Goal: Task Accomplishment & Management: Complete application form

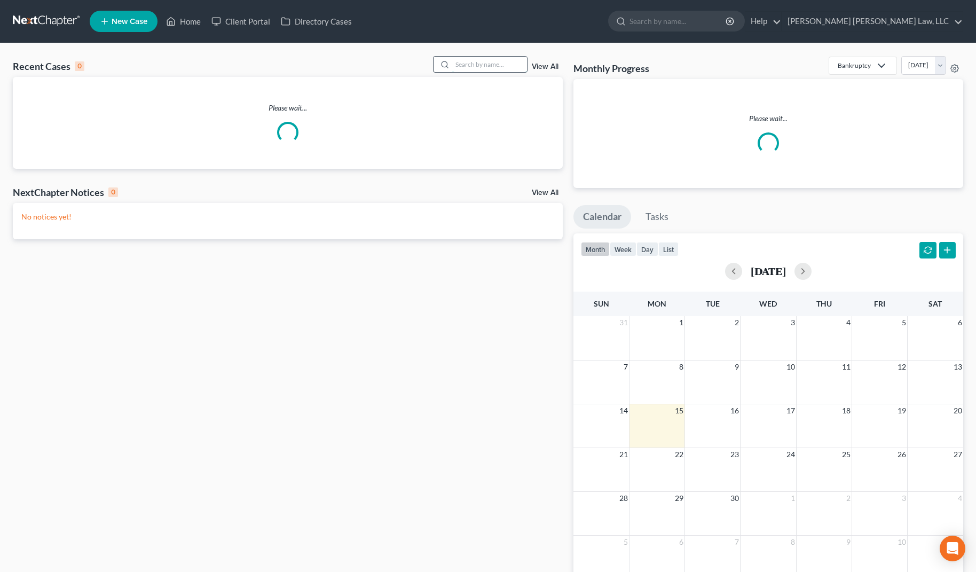
click at [489, 59] on input "search" at bounding box center [489, 64] width 75 height 15
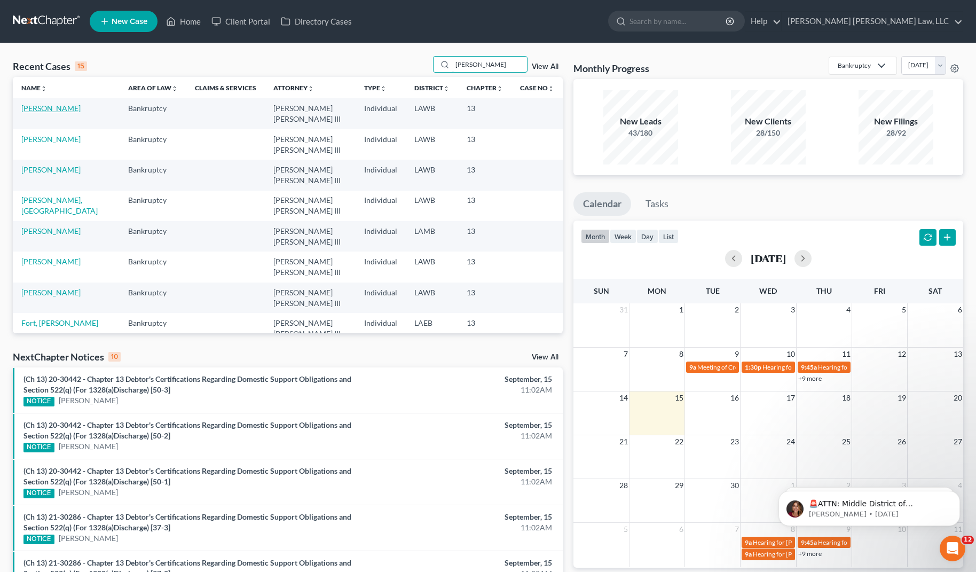
type input "[PERSON_NAME]"
click at [41, 112] on link "[PERSON_NAME]" at bounding box center [50, 108] width 59 height 9
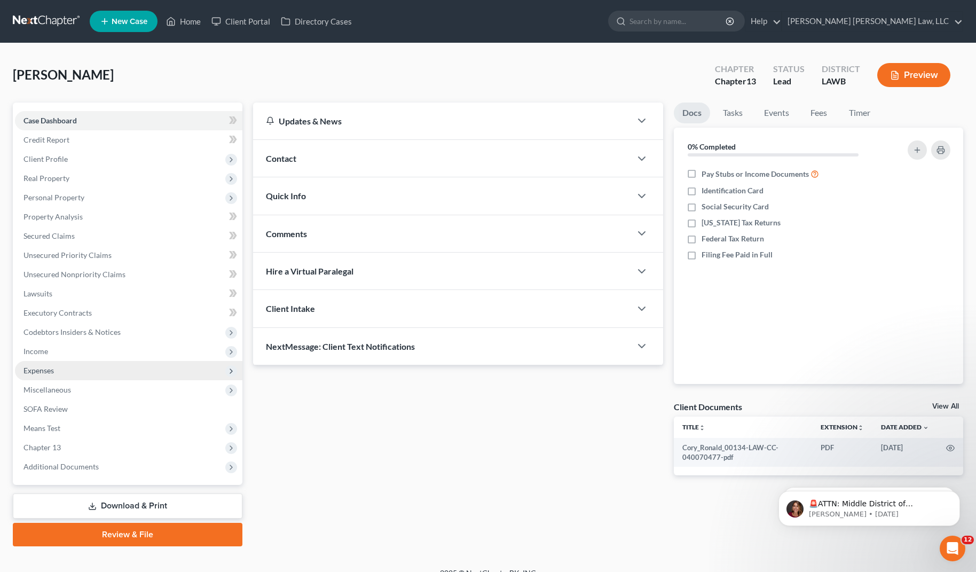
click at [40, 374] on span "Expenses" at bounding box center [39, 370] width 30 height 9
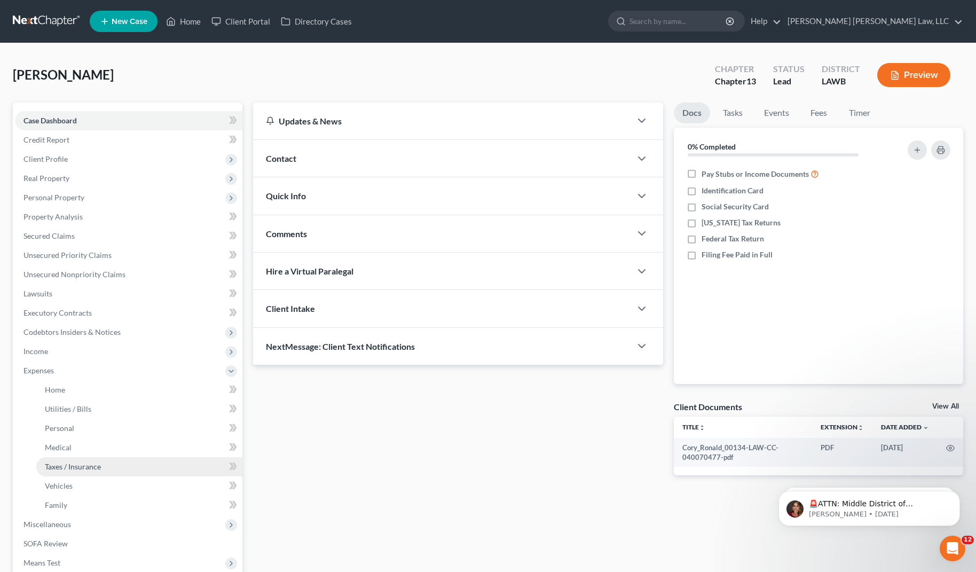
click at [60, 470] on span "Taxes / Insurance" at bounding box center [73, 466] width 56 height 9
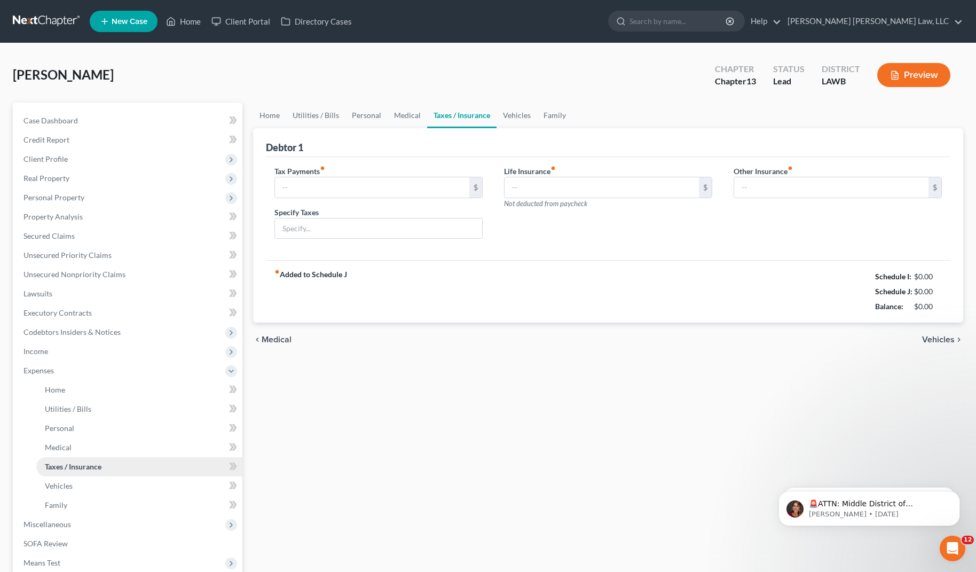
type input "0.00"
click at [331, 183] on input "0.00" at bounding box center [372, 187] width 194 height 20
type input "2,000.00"
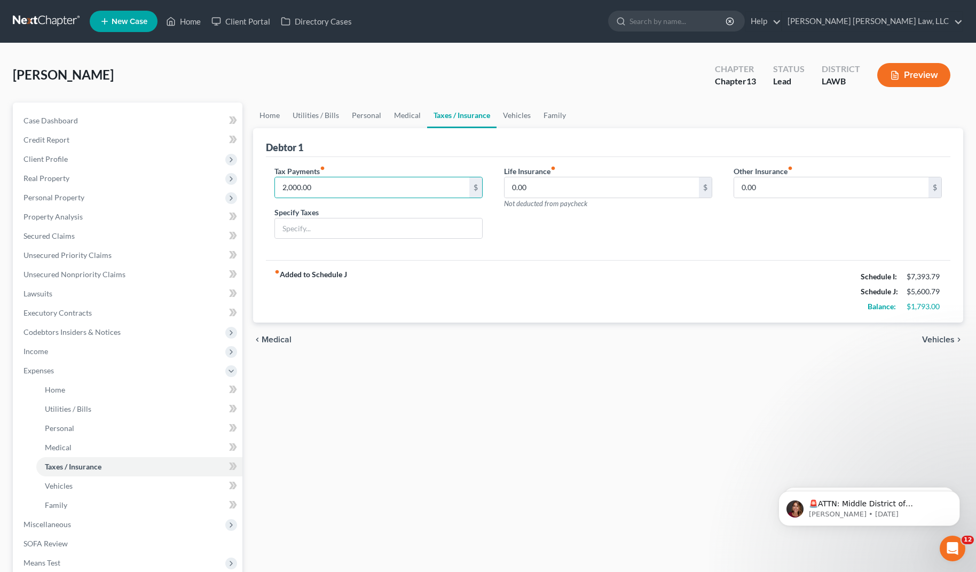
click at [456, 415] on div "Home Utilities / Bills Personal Medical Taxes / Insurance Vehicles Family Debto…" at bounding box center [608, 392] width 721 height 578
click at [61, 27] on link at bounding box center [47, 21] width 68 height 19
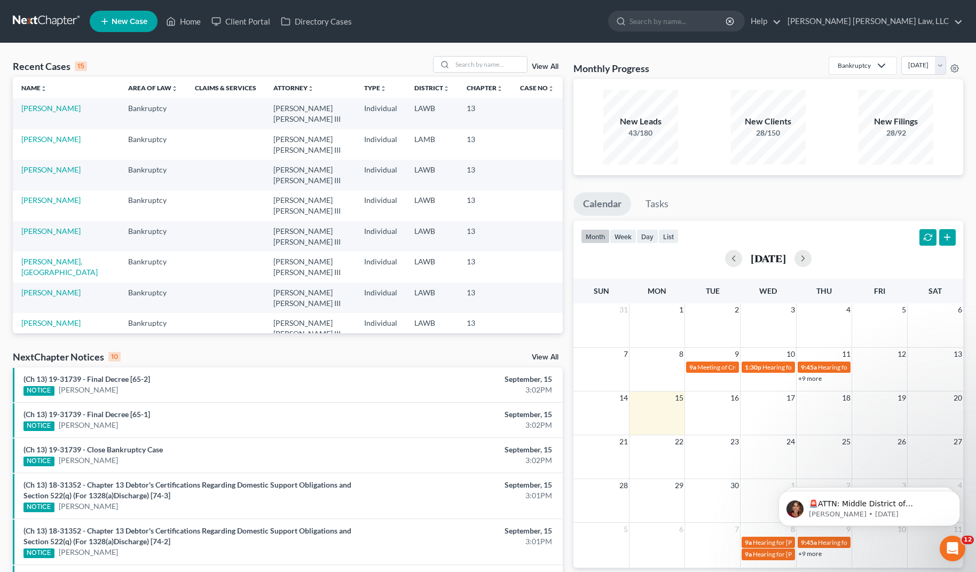
click at [50, 19] on link at bounding box center [47, 21] width 68 height 19
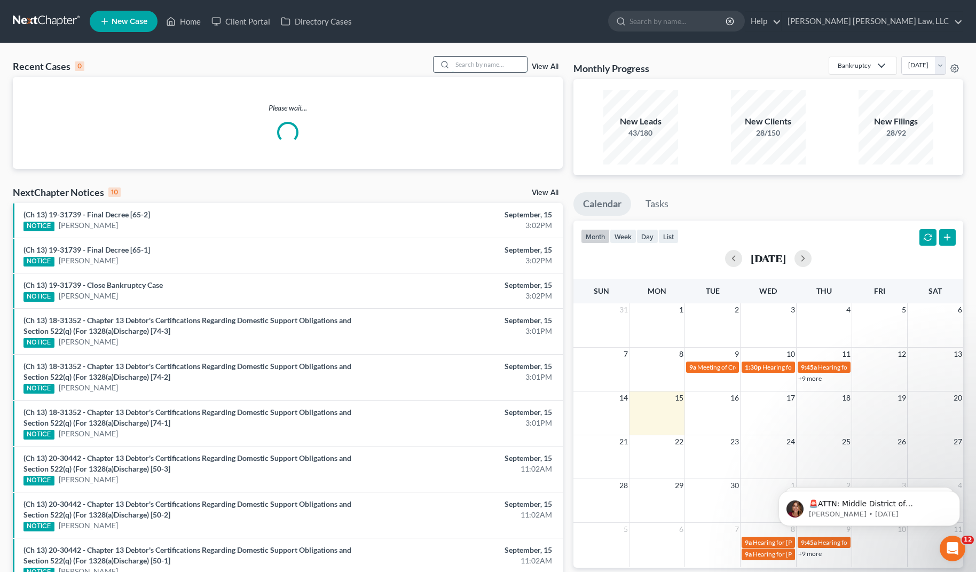
click at [514, 65] on input "search" at bounding box center [489, 64] width 75 height 15
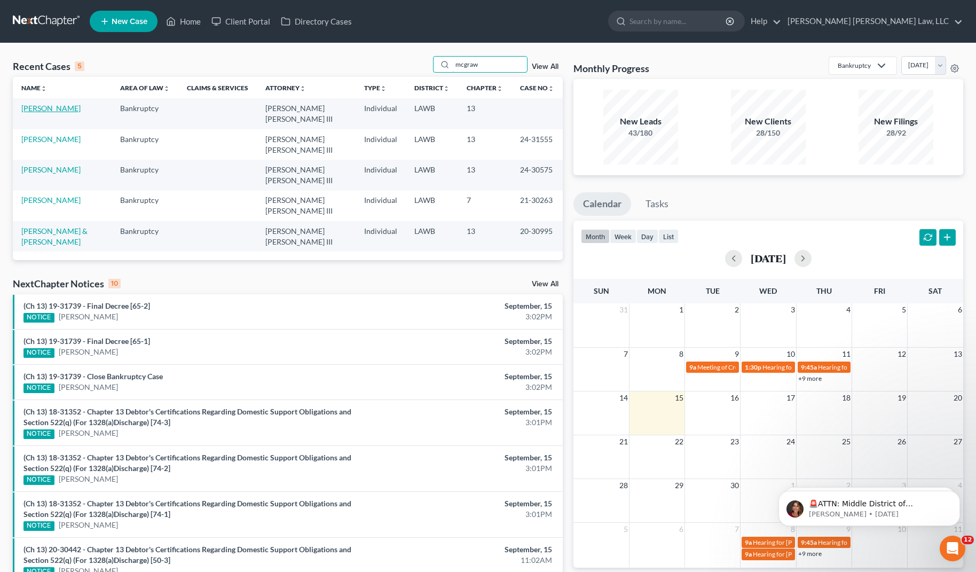
type input "mcgraw"
click at [59, 107] on link "McGraw, Travis" at bounding box center [50, 108] width 59 height 9
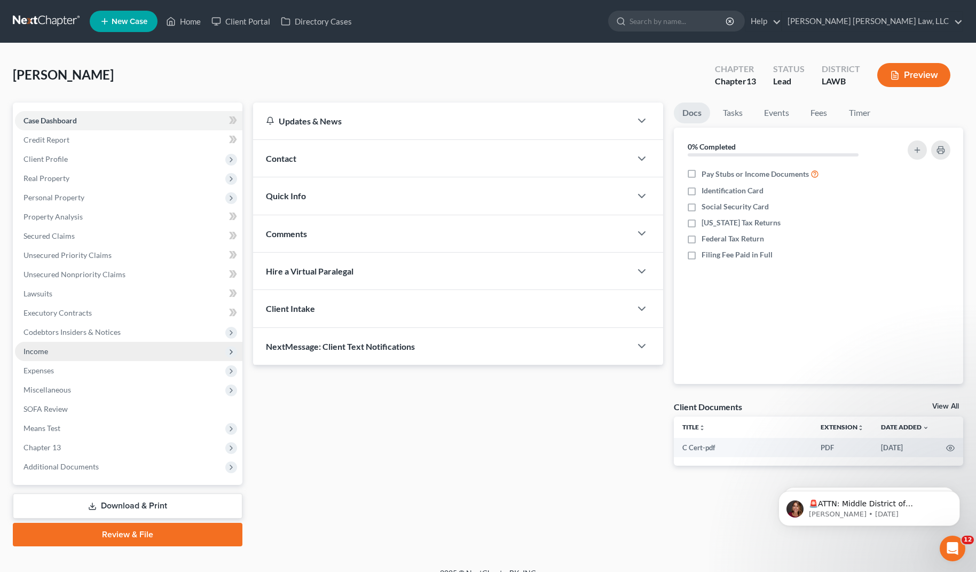
click at [67, 353] on span "Income" at bounding box center [129, 351] width 228 height 19
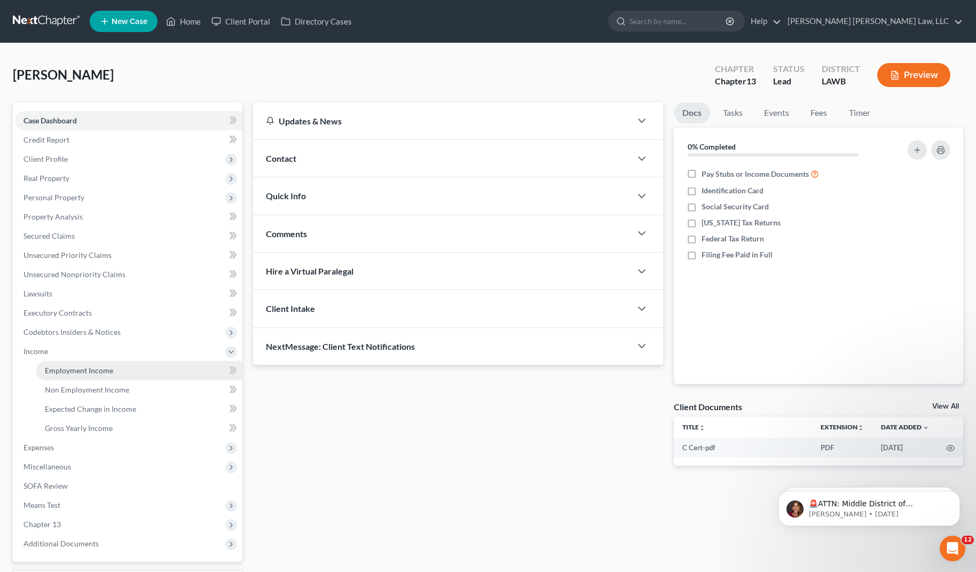
click at [67, 371] on span "Employment Income" at bounding box center [79, 370] width 68 height 9
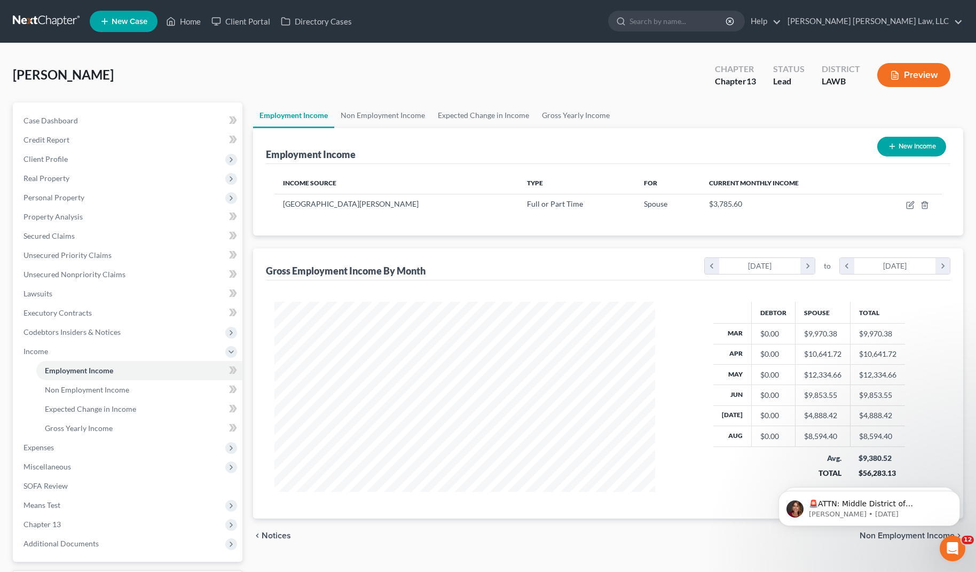
scroll to position [192, 402]
click at [400, 118] on link "Non Employment Income" at bounding box center [382, 116] width 97 height 26
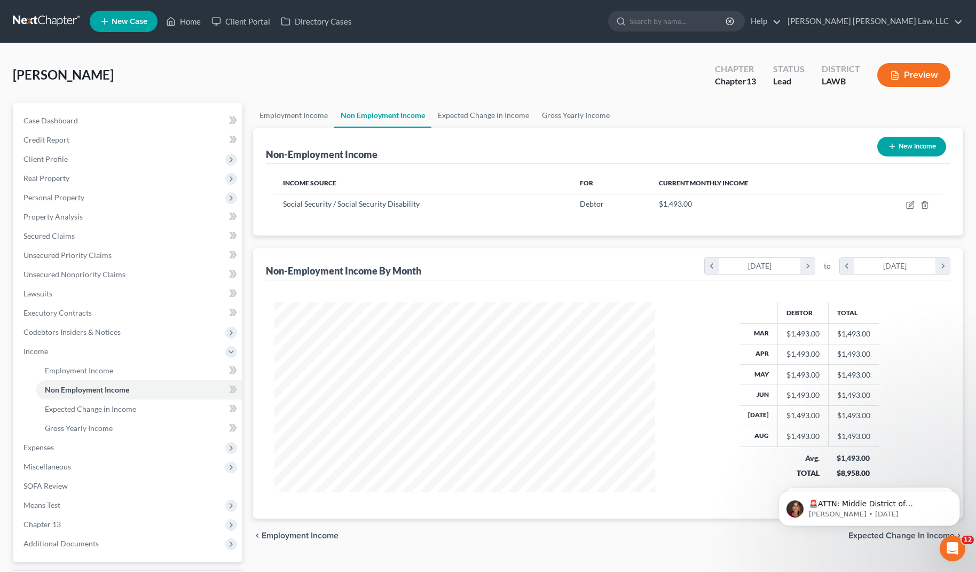
scroll to position [192, 402]
click at [303, 115] on link "Employment Income" at bounding box center [293, 116] width 81 height 26
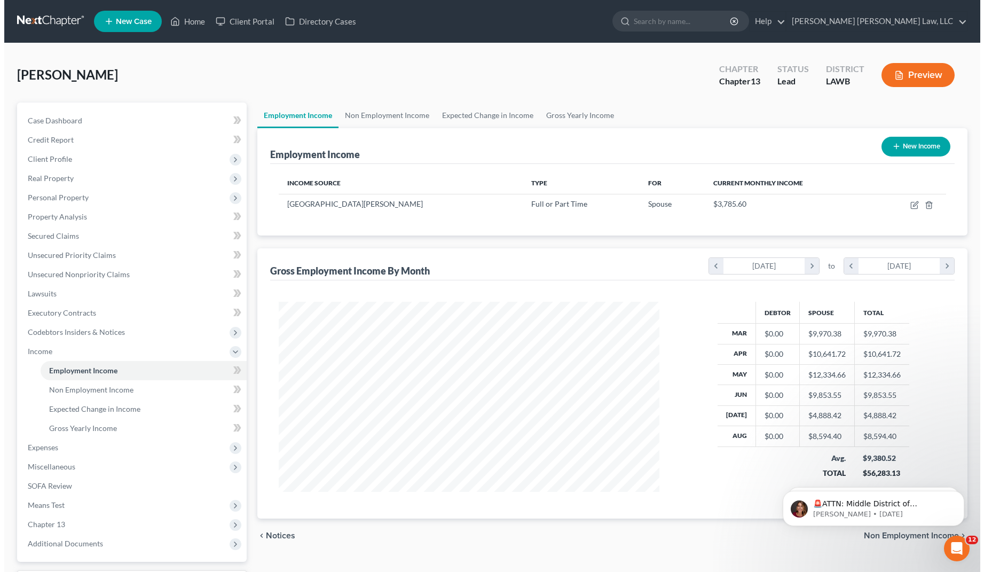
scroll to position [192, 402]
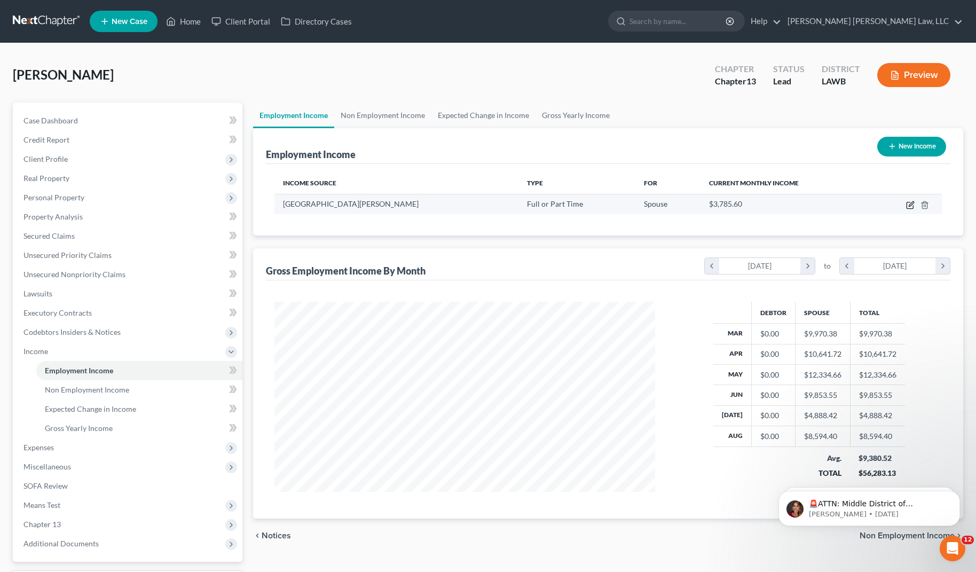
click at [909, 206] on icon "button" at bounding box center [910, 205] width 9 height 9
select select "0"
select select "19"
select select "2"
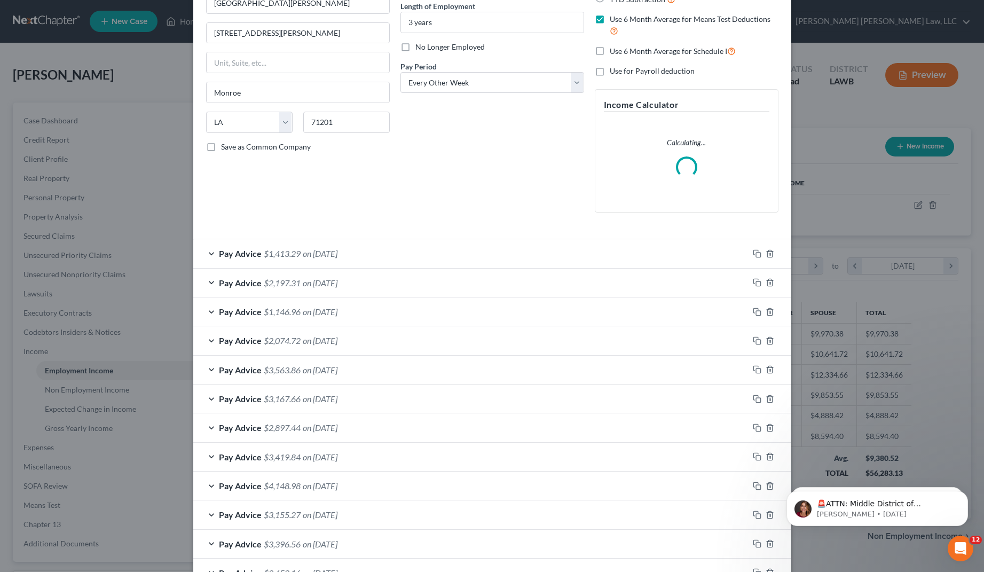
scroll to position [0, 0]
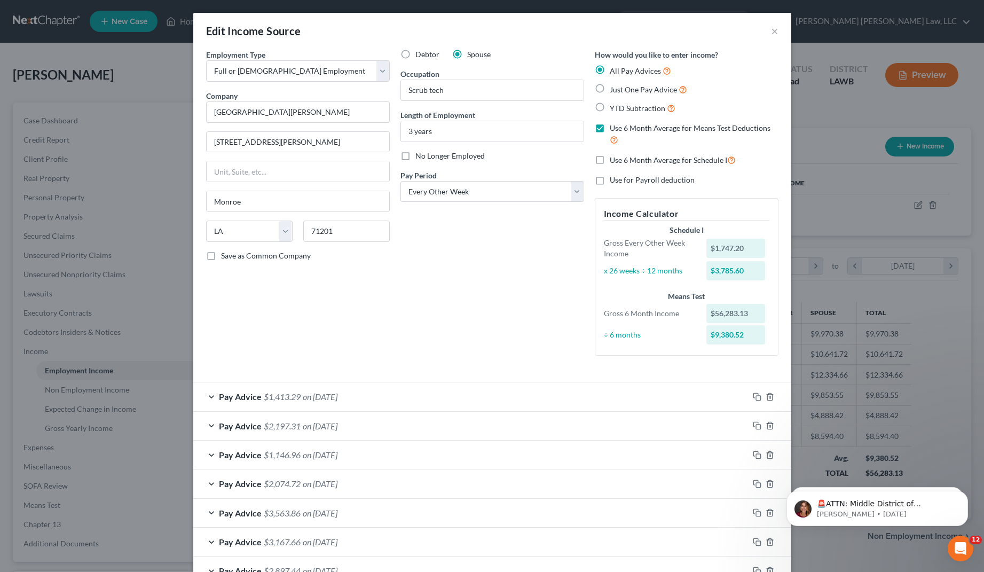
click at [481, 348] on div "Debtor Spouse Occupation Scrub tech Length of Employment 3 years No Longer Empl…" at bounding box center [492, 206] width 194 height 315
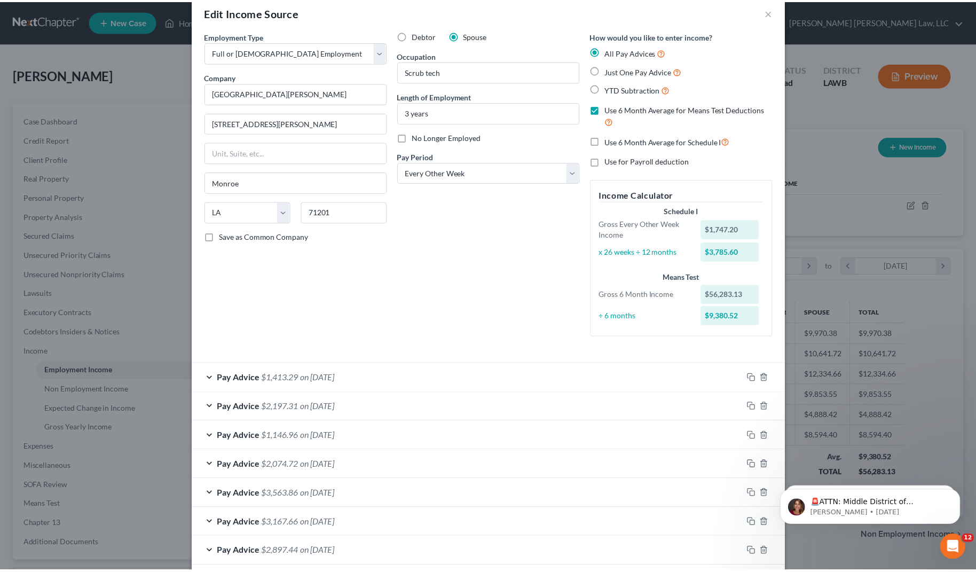
scroll to position [20, 0]
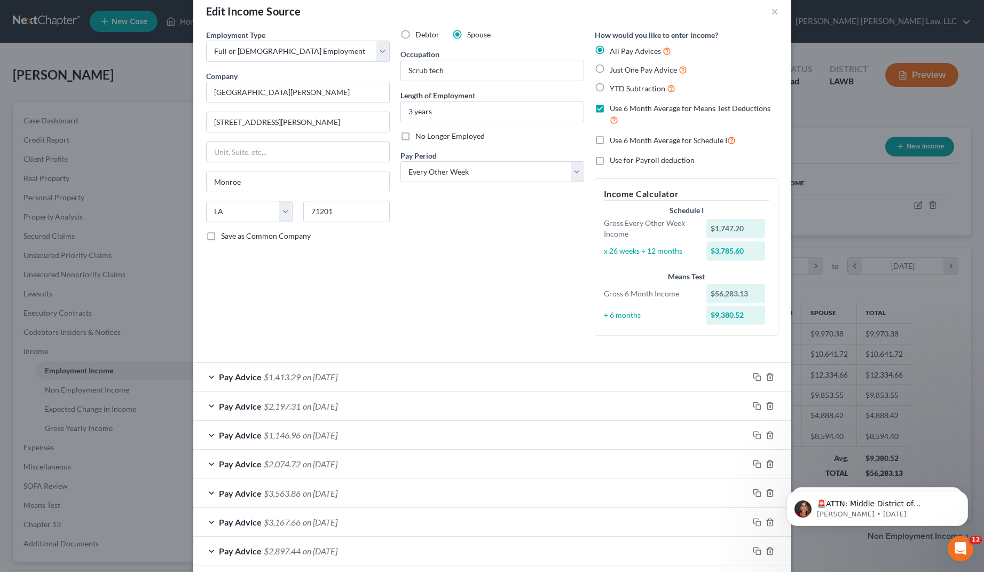
click at [130, 77] on div "Edit Income Source × Employment Type * Select Full or Part Time Employment Self…" at bounding box center [492, 286] width 984 height 572
click at [771, 14] on button "×" at bounding box center [774, 11] width 7 height 13
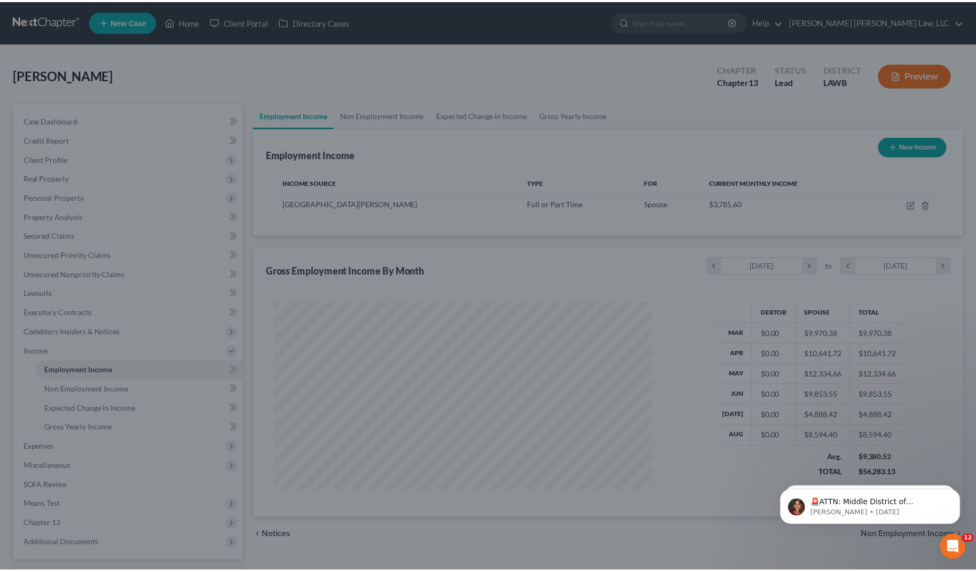
scroll to position [533928, 533718]
